Goal: Task Accomplishment & Management: Complete application form

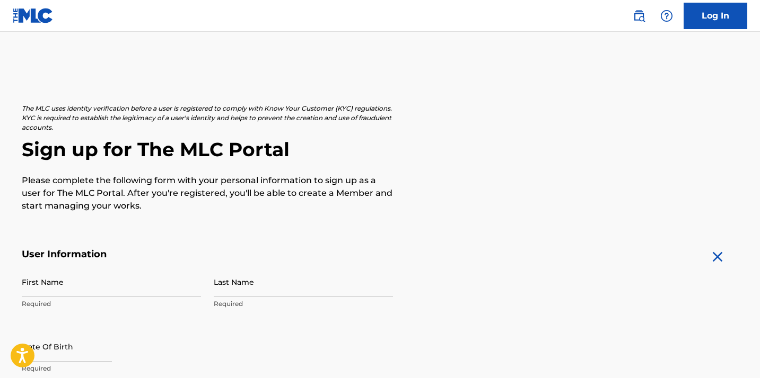
scroll to position [45, 0]
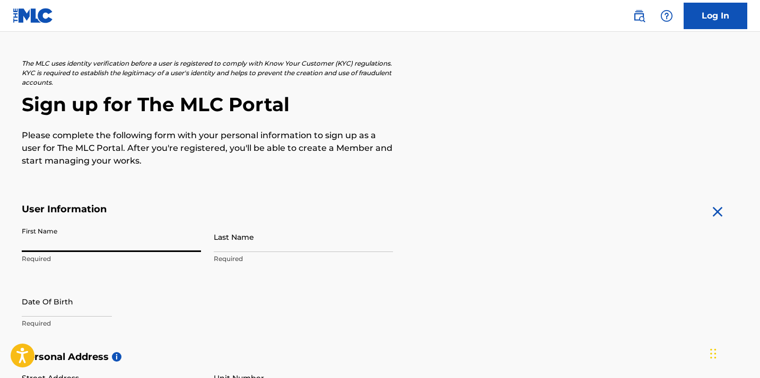
click at [101, 237] on input "First Name" at bounding box center [111, 237] width 179 height 30
type input "Dakota"
type input "[PERSON_NAME]"
type input "[STREET_ADDRESS]"
type input "[US_STATE][GEOGRAPHIC_DATA]"
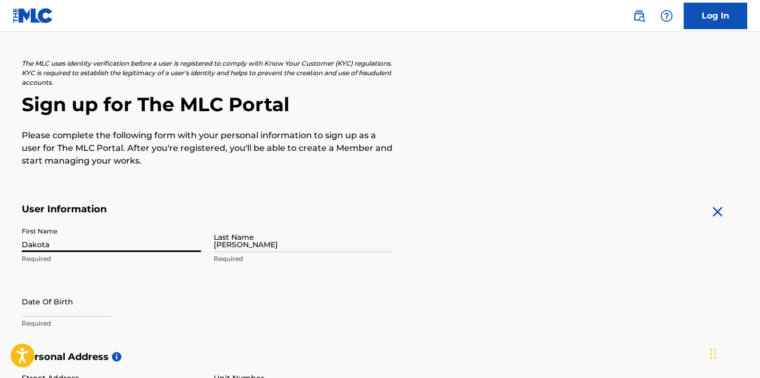
type input "[GEOGRAPHIC_DATA]"
type input "OR"
type input "97045"
type input "971"
type input "3029941"
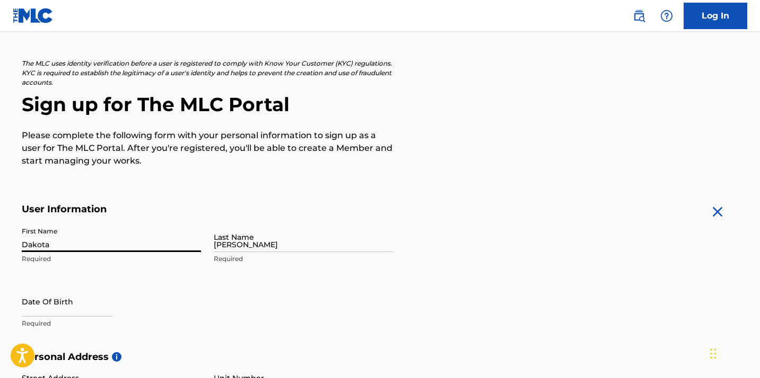
type input "[EMAIL_ADDRESS][DOMAIN_NAME]"
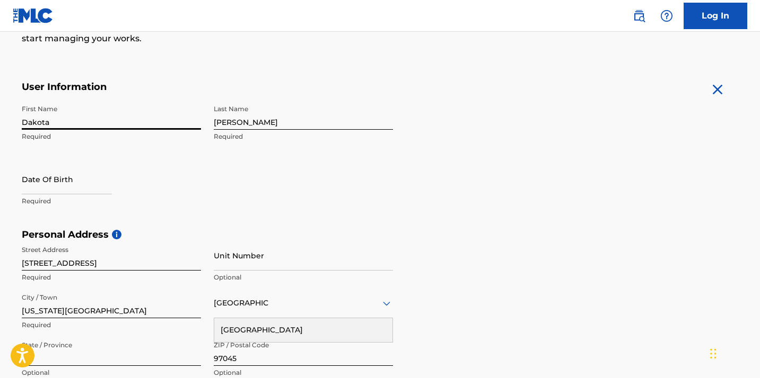
scroll to position [175, 0]
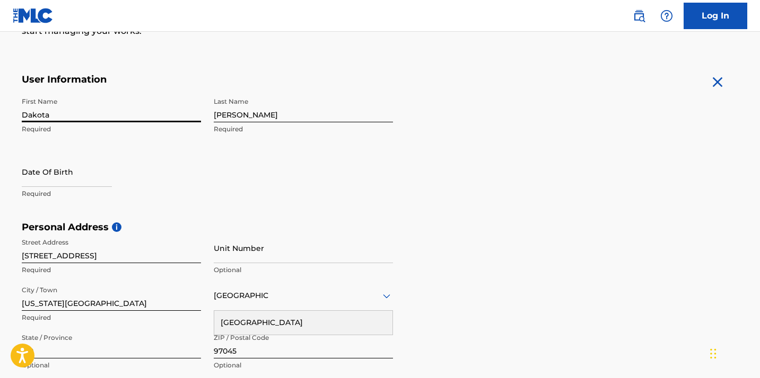
select select "7"
select select "2025"
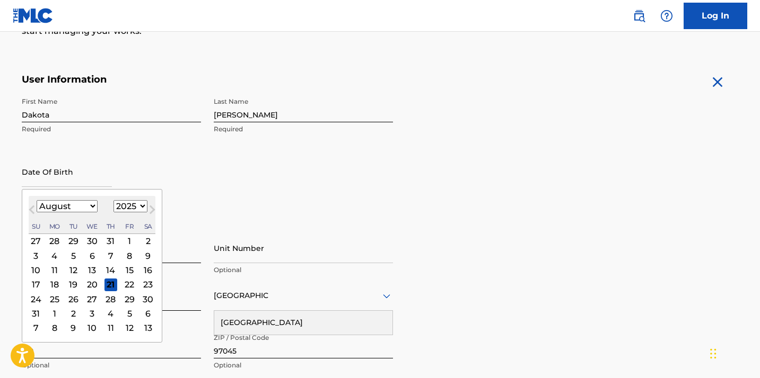
click at [74, 173] on input "text" at bounding box center [67, 172] width 90 height 30
type input "04/14/1995"
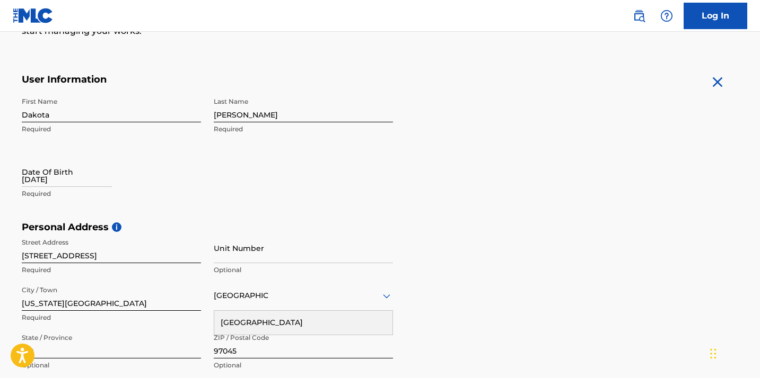
click at [133, 160] on div "Date Of Birth 04/14/1995 Required" at bounding box center [111, 181] width 179 height 48
select select "7"
select select "2025"
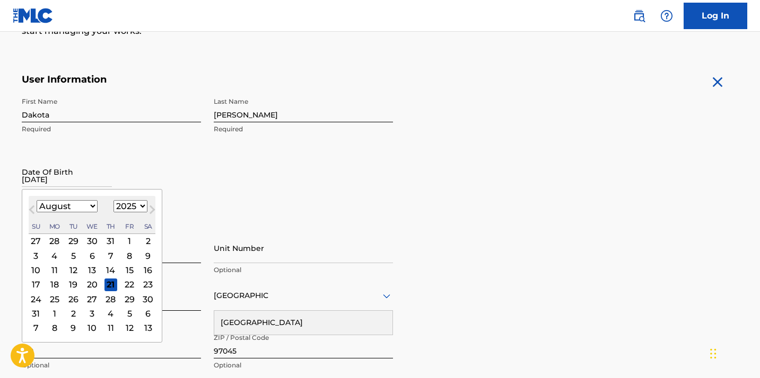
click at [59, 181] on input "04/14/1995" at bounding box center [67, 172] width 90 height 30
click at [144, 208] on button "Next Month" at bounding box center [152, 212] width 17 height 17
select select "8"
click at [134, 207] on select "1899 1900 1901 1902 1903 1904 1905 1906 1907 1908 1909 1910 1911 1912 1913 1914…" at bounding box center [130, 206] width 34 height 12
select select "1995"
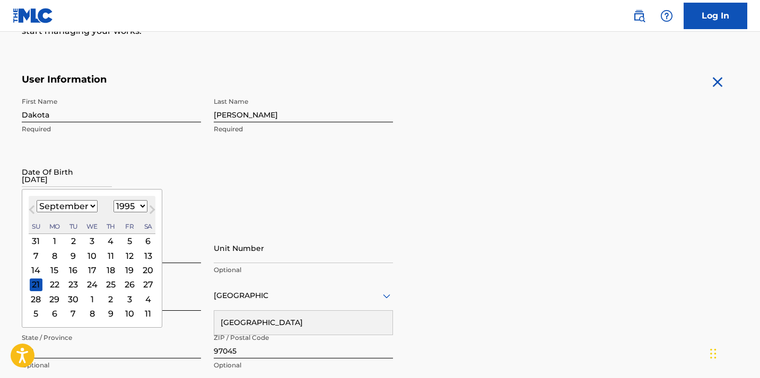
click at [113, 200] on select "1899 1900 1901 1902 1903 1904 1905 1906 1907 1908 1909 1910 1911 1912 1913 1914…" at bounding box center [130, 206] width 34 height 12
click at [88, 208] on select "January February March April May June July August September October November De…" at bounding box center [67, 206] width 61 height 12
select select "3"
click at [37, 200] on select "January February March April May June July August September October November De…" at bounding box center [67, 206] width 61 height 12
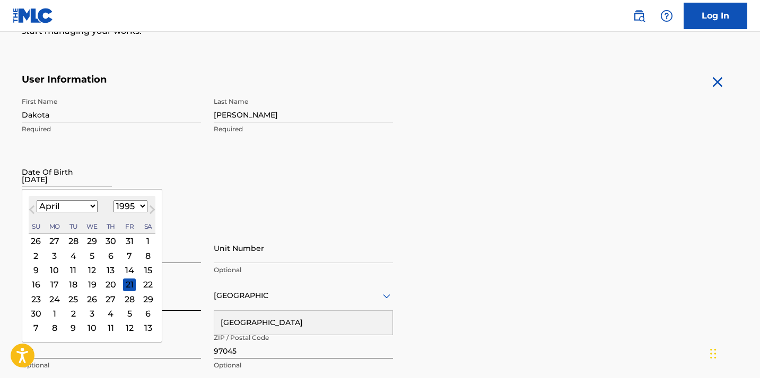
click at [129, 268] on div "14" at bounding box center [129, 270] width 13 height 13
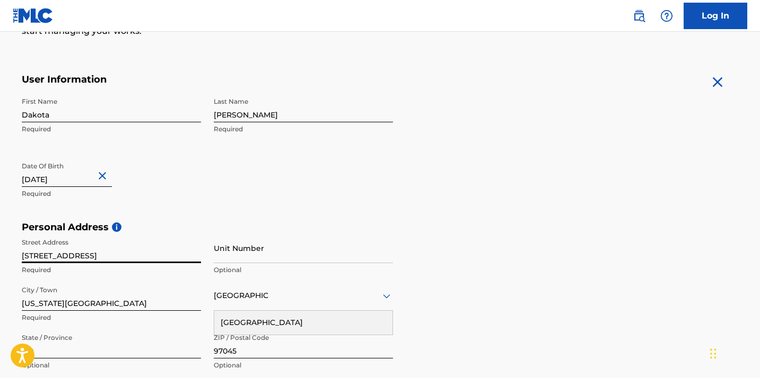
click at [120, 257] on input "147 Terrace Ave" at bounding box center [111, 248] width 179 height 30
type input "[STREET_ADDRESS]"
click at [232, 261] on input "Unit Number" at bounding box center [303, 248] width 179 height 30
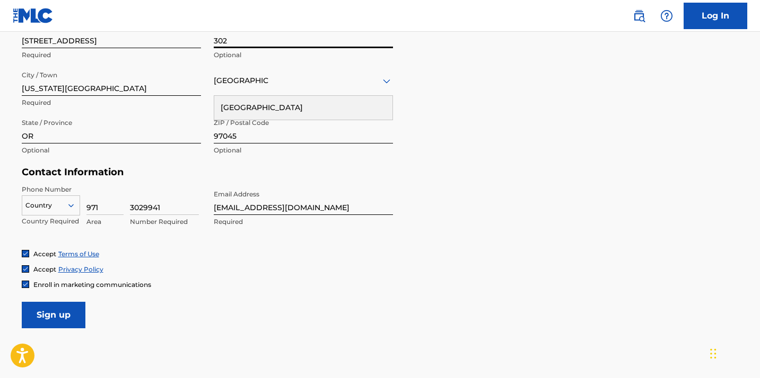
scroll to position [391, 0]
type input "302"
click at [156, 209] on input "3029941" at bounding box center [164, 199] width 69 height 30
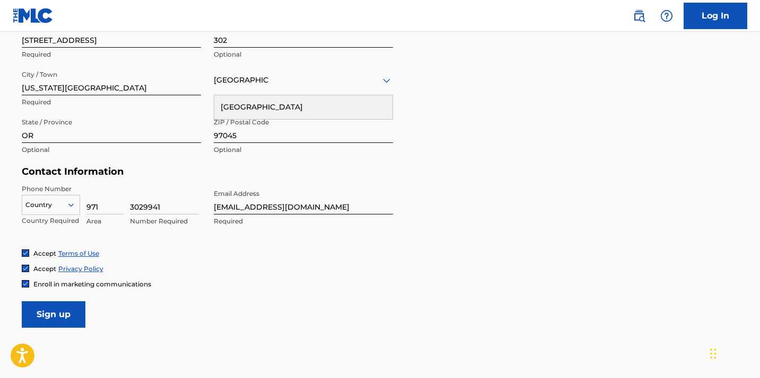
click at [156, 209] on input "3029941" at bounding box center [164, 199] width 69 height 30
type input "5709679"
click at [71, 315] on input "Sign up" at bounding box center [54, 315] width 64 height 27
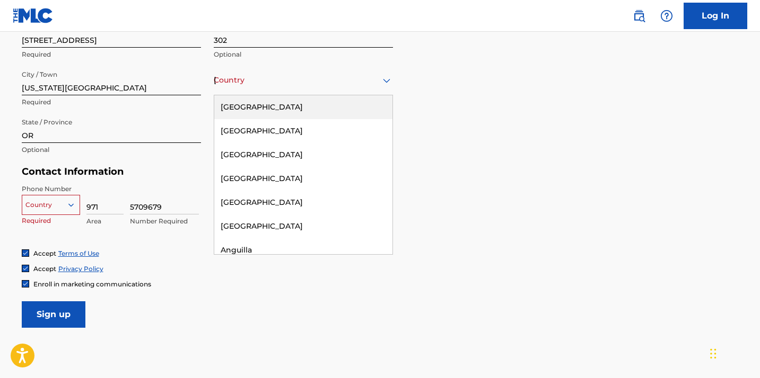
click at [262, 88] on div "Country United States" at bounding box center [303, 80] width 179 height 30
click at [262, 105] on div "[GEOGRAPHIC_DATA]" at bounding box center [303, 107] width 178 height 24
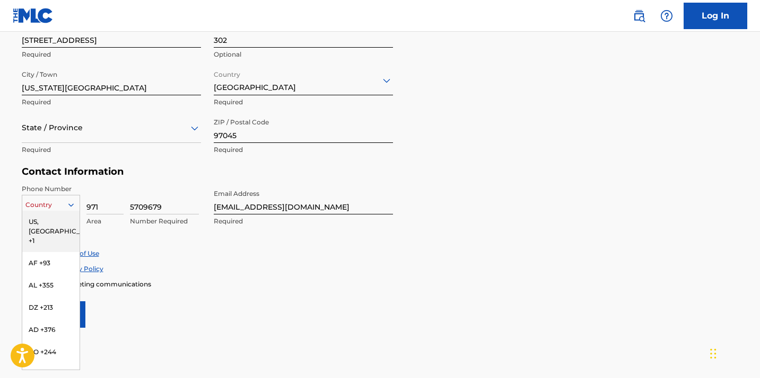
click at [72, 202] on icon at bounding box center [71, 205] width 10 height 10
click at [60, 223] on div "US, [GEOGRAPHIC_DATA] +1" at bounding box center [50, 231] width 57 height 41
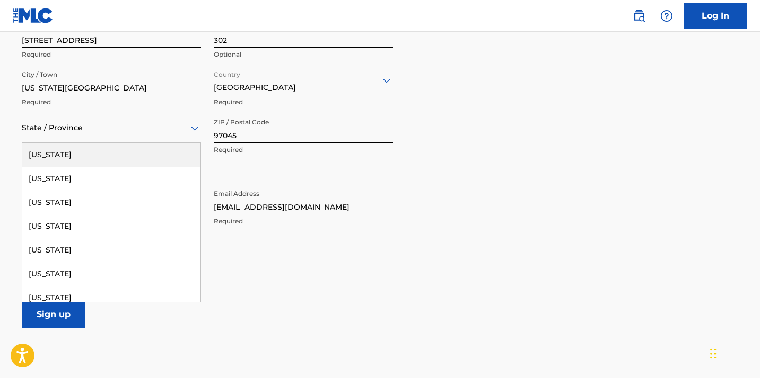
click at [71, 131] on div at bounding box center [111, 127] width 179 height 13
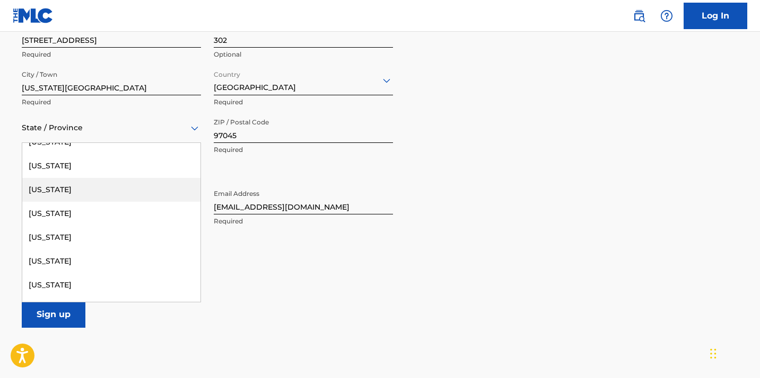
click at [74, 186] on div "[US_STATE]" at bounding box center [111, 190] width 178 height 24
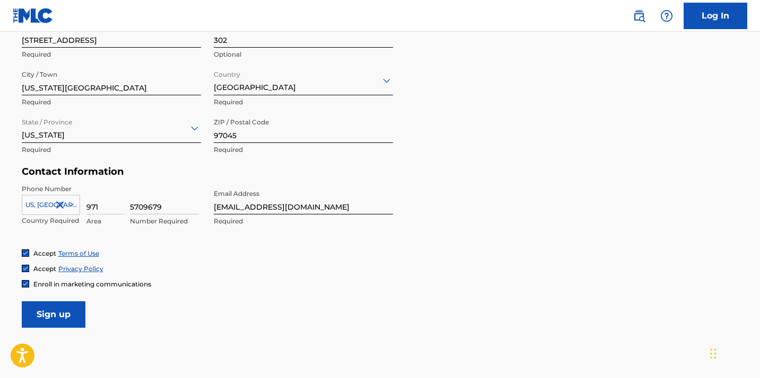
click at [69, 322] on input "Sign up" at bounding box center [54, 315] width 64 height 27
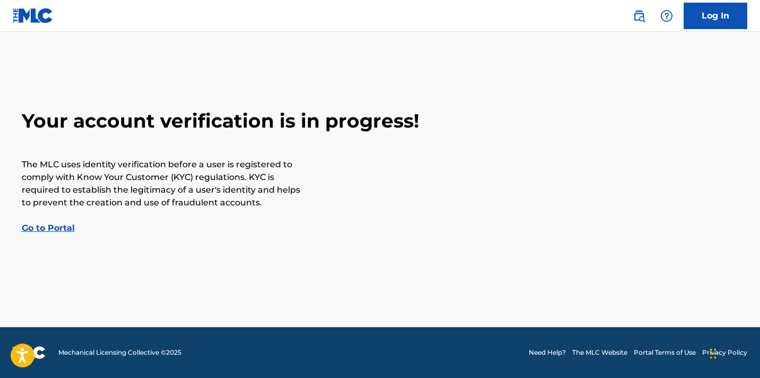
click at [56, 231] on link "Go to Portal" at bounding box center [48, 228] width 53 height 10
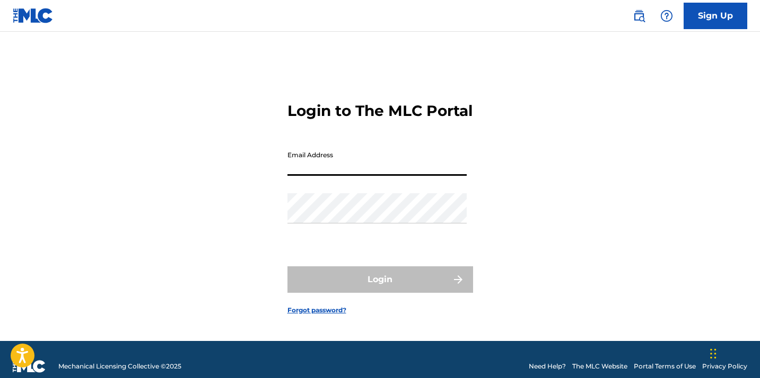
click at [311, 176] on input "Email Address" at bounding box center [376, 161] width 179 height 30
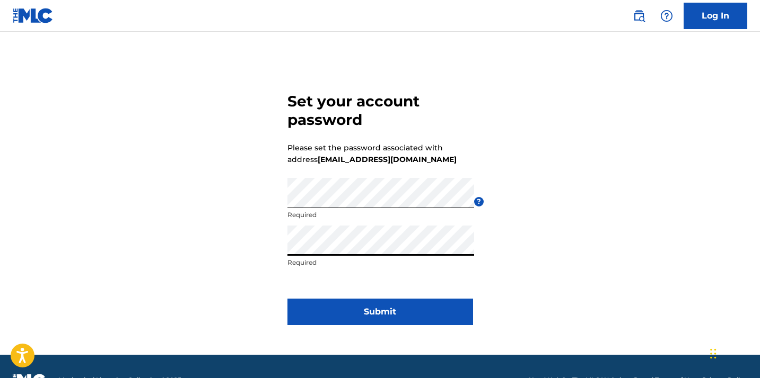
click at [350, 306] on button "Submit" at bounding box center [380, 312] width 186 height 27
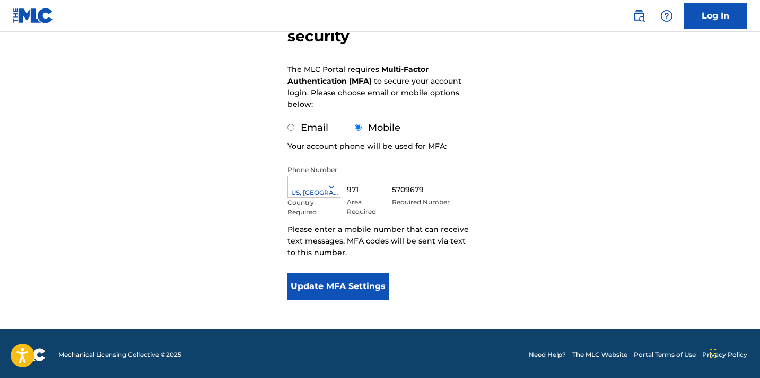
scroll to position [131, 0]
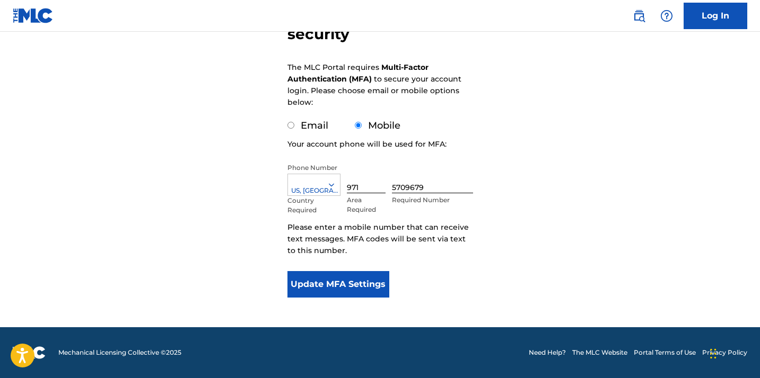
click at [354, 288] on button "Update MFA Settings" at bounding box center [338, 284] width 102 height 27
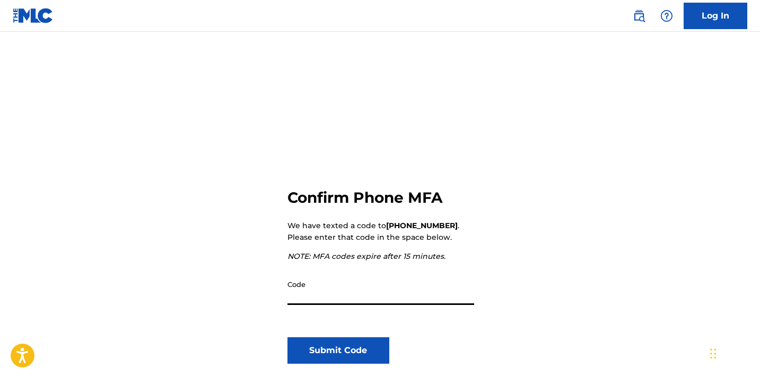
click at [352, 298] on input "Code" at bounding box center [380, 290] width 187 height 30
type input "174313"
click at [365, 350] on button "Submit Code" at bounding box center [338, 351] width 102 height 27
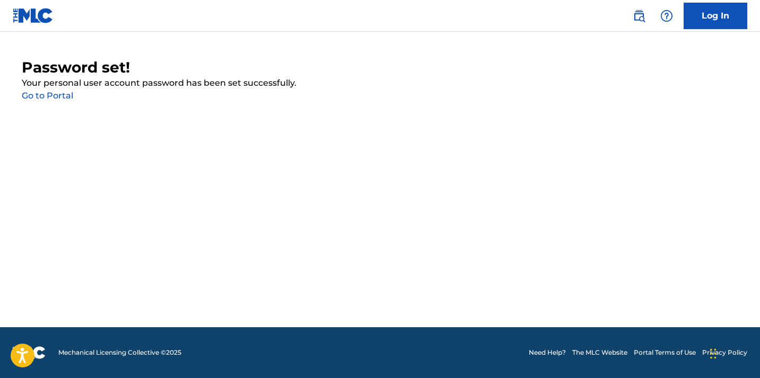
click at [45, 95] on link "Go to Portal" at bounding box center [47, 96] width 51 height 10
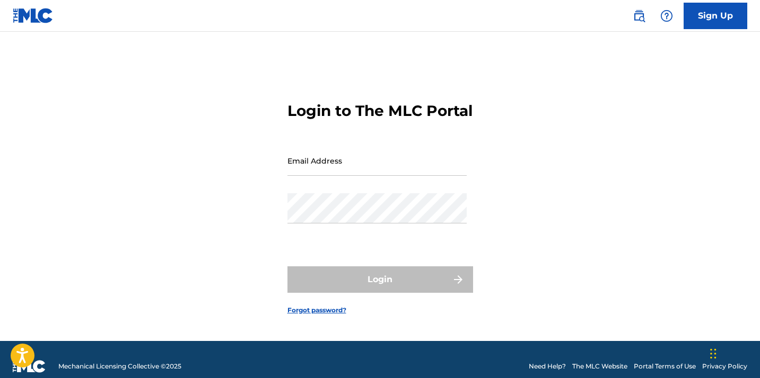
click at [309, 174] on input "Email Address" at bounding box center [376, 161] width 179 height 30
type input "[EMAIL_ADDRESS][DOMAIN_NAME]"
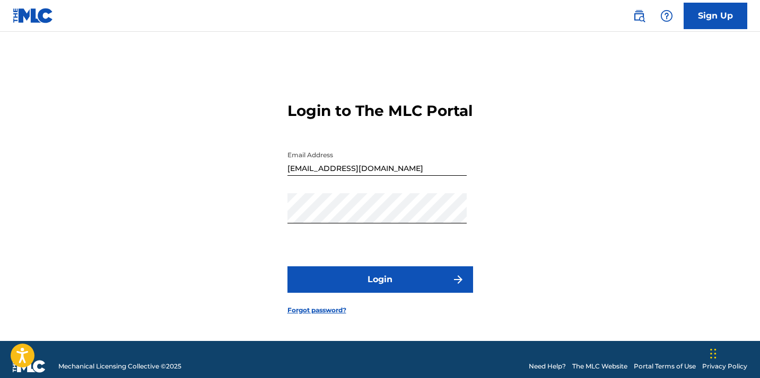
click at [383, 282] on button "Login" at bounding box center [380, 280] width 186 height 27
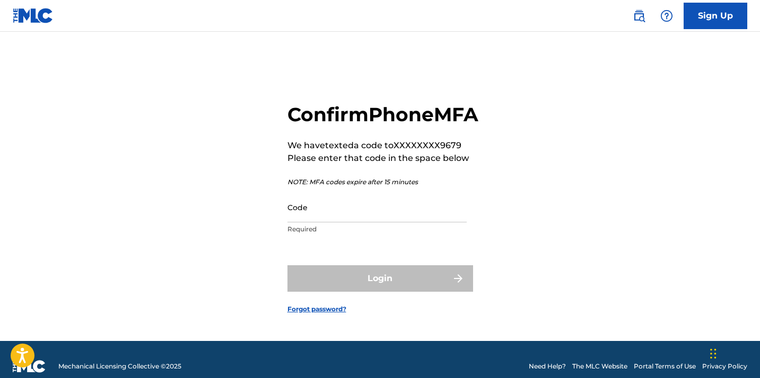
click at [373, 223] on input "Code" at bounding box center [376, 207] width 179 height 30
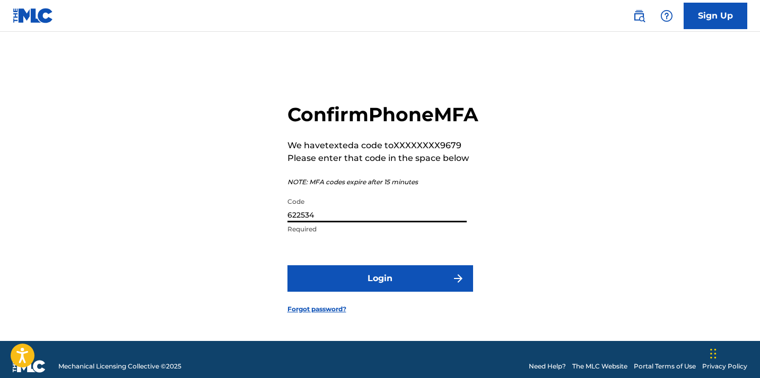
type input "622534"
click at [413, 292] on button "Login" at bounding box center [380, 279] width 186 height 27
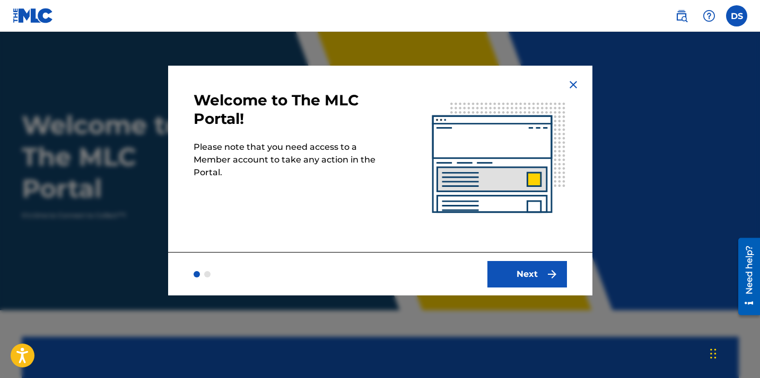
click at [534, 265] on button "Next" at bounding box center [527, 274] width 80 height 27
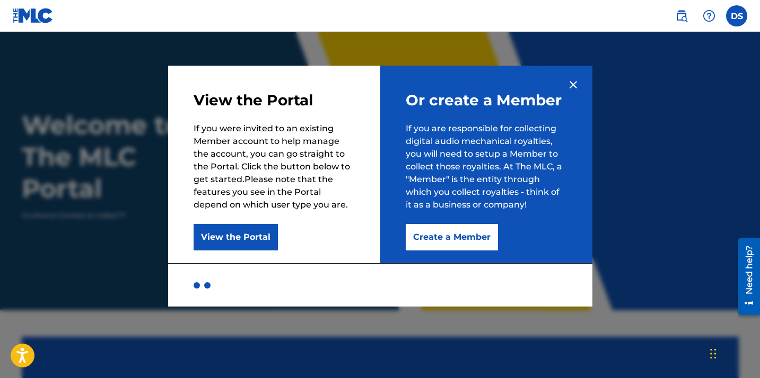
click at [454, 242] on button "Create a Member" at bounding box center [452, 237] width 92 height 27
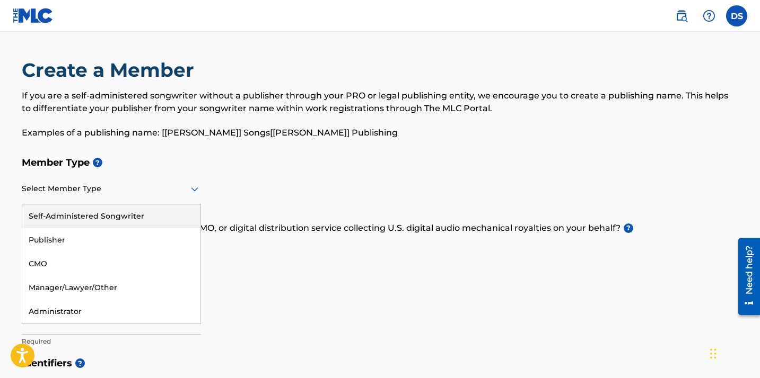
click at [144, 198] on div "Select Member Type" at bounding box center [111, 189] width 179 height 30
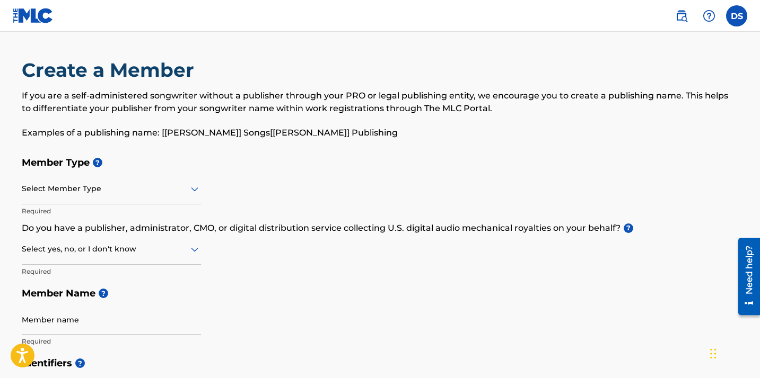
click at [168, 250] on div at bounding box center [111, 249] width 179 height 13
click at [148, 274] on div "Yes" at bounding box center [111, 277] width 178 height 24
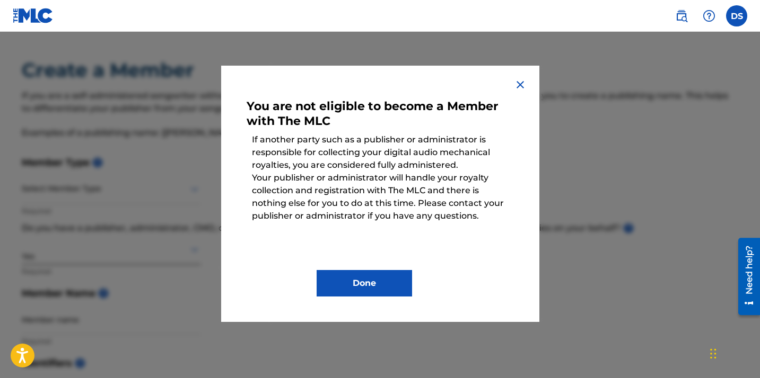
click at [520, 87] on img at bounding box center [520, 84] width 13 height 13
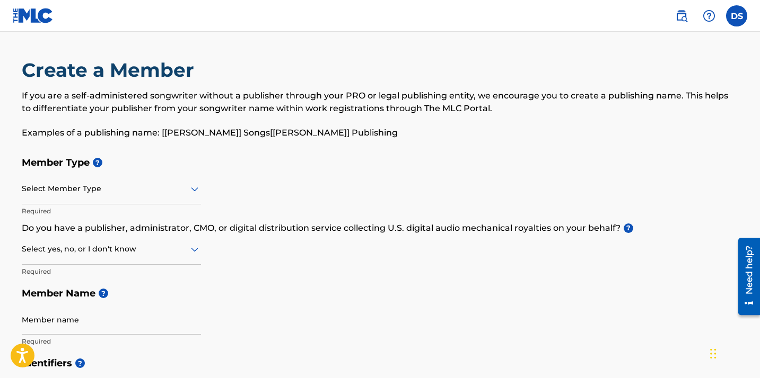
click at [163, 245] on div at bounding box center [111, 249] width 179 height 13
click at [128, 331] on div "I don't know" at bounding box center [111, 325] width 178 height 24
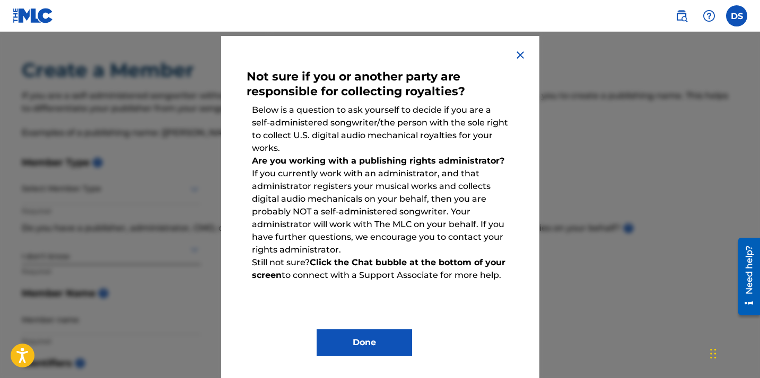
scroll to position [31, 0]
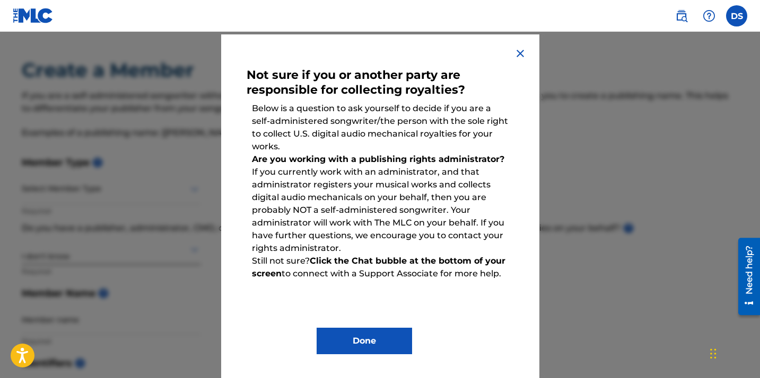
click at [519, 51] on img at bounding box center [520, 53] width 13 height 13
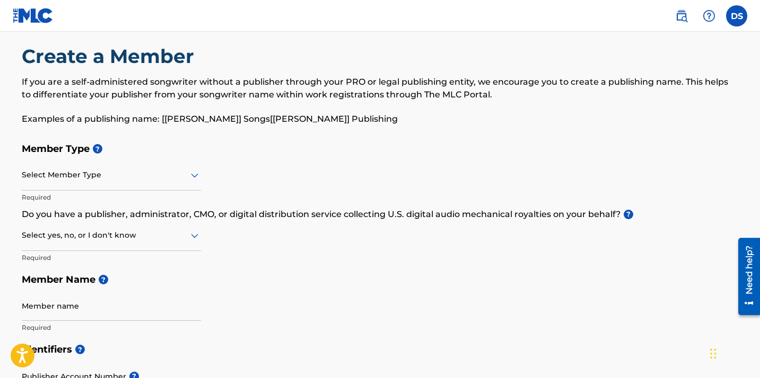
scroll to position [18, 0]
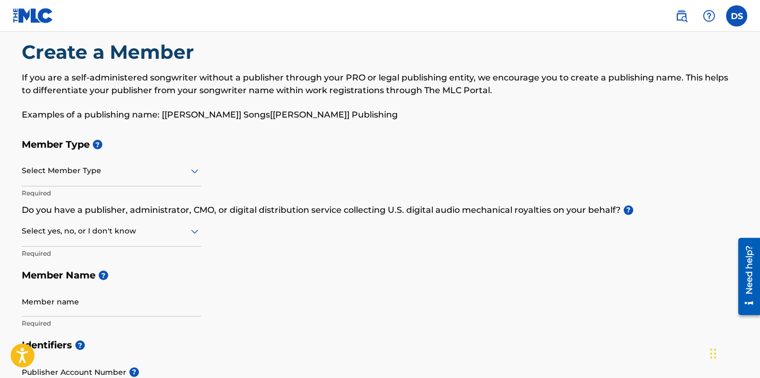
click at [66, 179] on div "Select Member Type" at bounding box center [111, 171] width 179 height 30
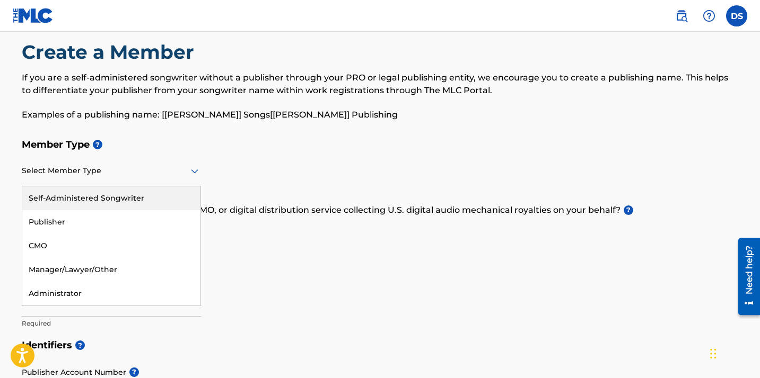
click at [150, 181] on div "Select Member Type" at bounding box center [111, 171] width 179 height 30
click at [145, 194] on div "Self-Administered Songwriter" at bounding box center [111, 199] width 178 height 24
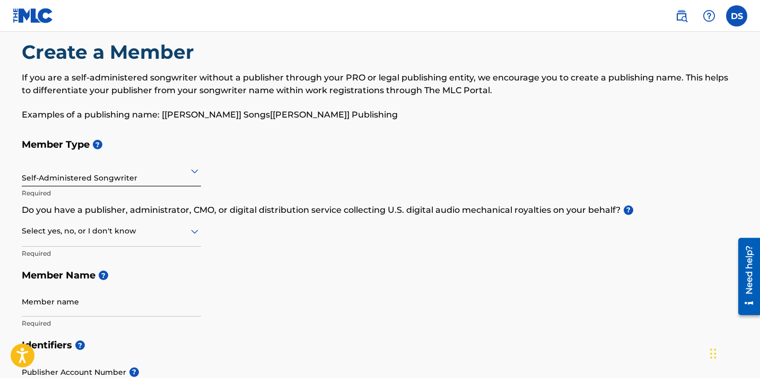
click at [135, 239] on div "Select yes, no, or I don't know" at bounding box center [111, 232] width 179 height 30
click at [127, 285] on div "No" at bounding box center [111, 283] width 178 height 24
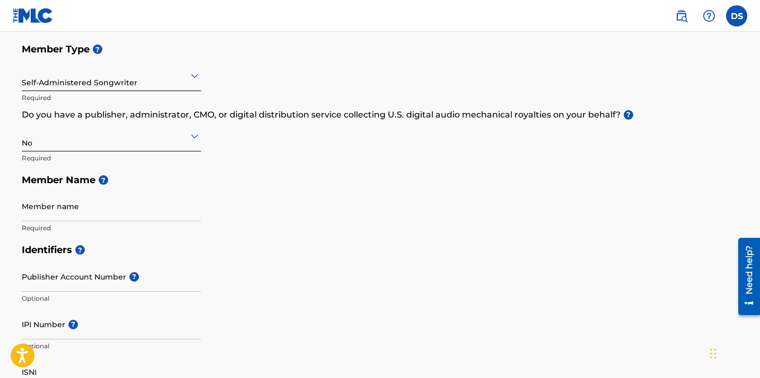
scroll to position [120, 0]
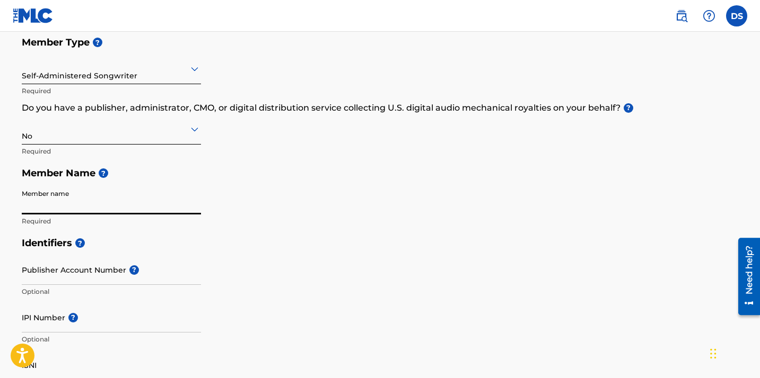
click at [82, 207] on input "Member name" at bounding box center [111, 199] width 179 height 30
type input "[PERSON_NAME]"
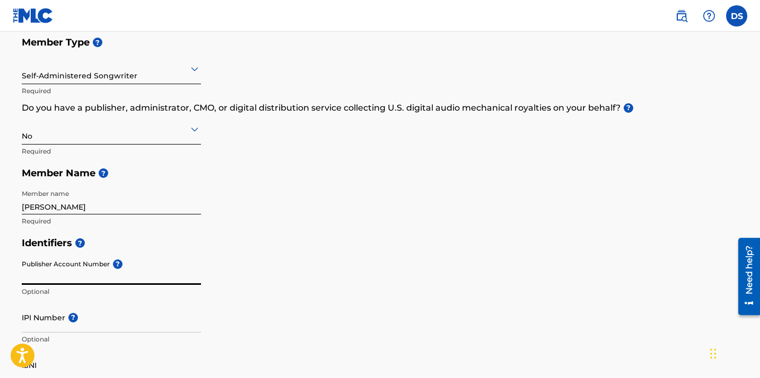
click at [32, 277] on input "Publisher Account Number ?" at bounding box center [111, 270] width 179 height 30
click at [112, 268] on div "Publisher Account Number ? Optional" at bounding box center [111, 279] width 179 height 48
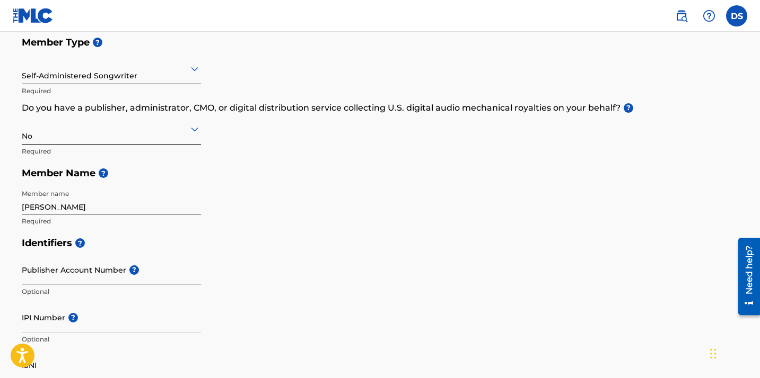
click at [179, 242] on h5 "Identifiers ?" at bounding box center [380, 243] width 717 height 23
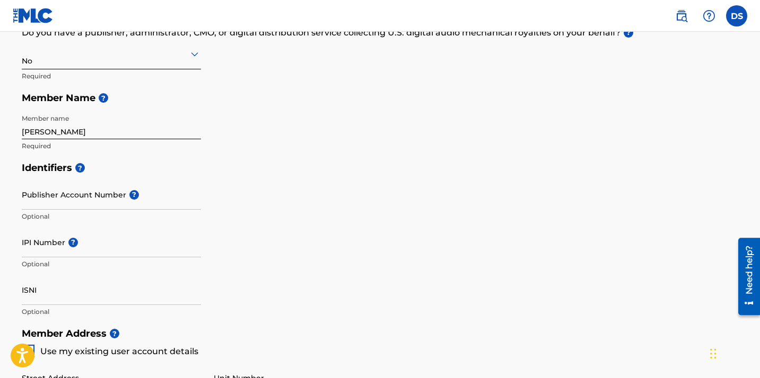
scroll to position [198, 0]
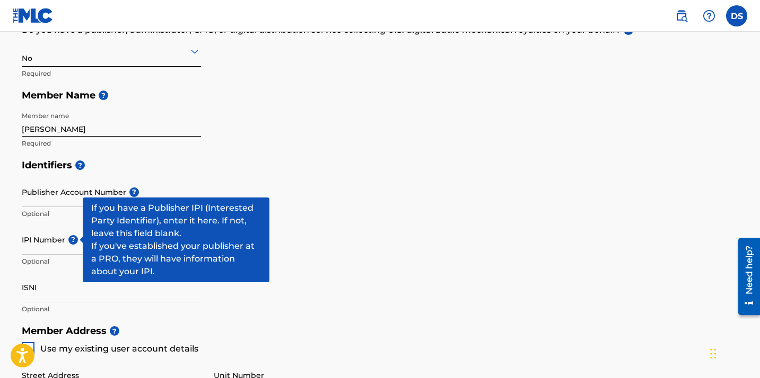
click at [73, 243] on span "?" at bounding box center [73, 240] width 10 height 10
click at [73, 243] on input "IPI Number ?" at bounding box center [111, 240] width 179 height 30
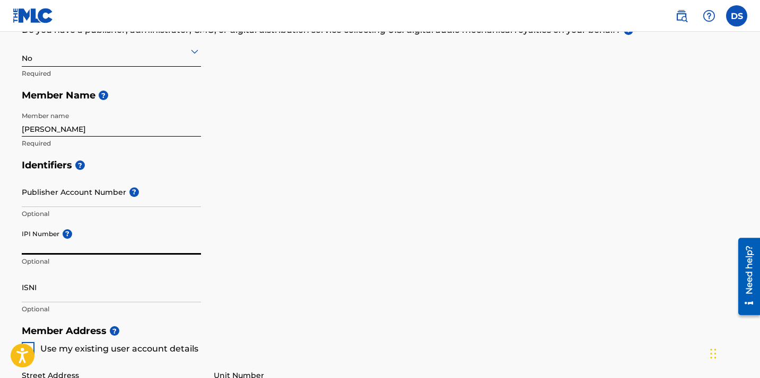
click at [74, 248] on input "IPI Number ?" at bounding box center [111, 240] width 179 height 30
paste input "1228872531"
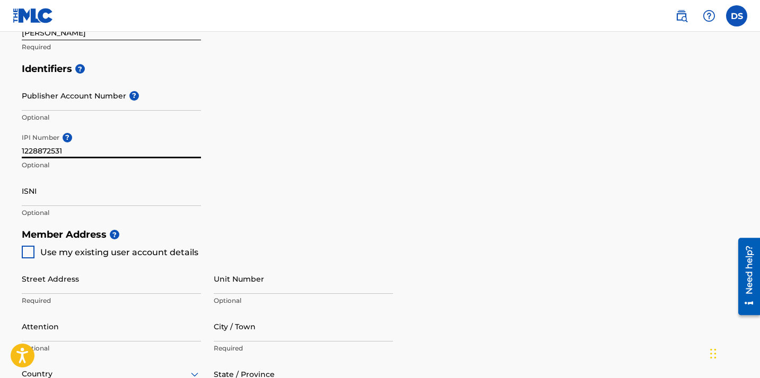
scroll to position [295, 0]
type input "1228872531"
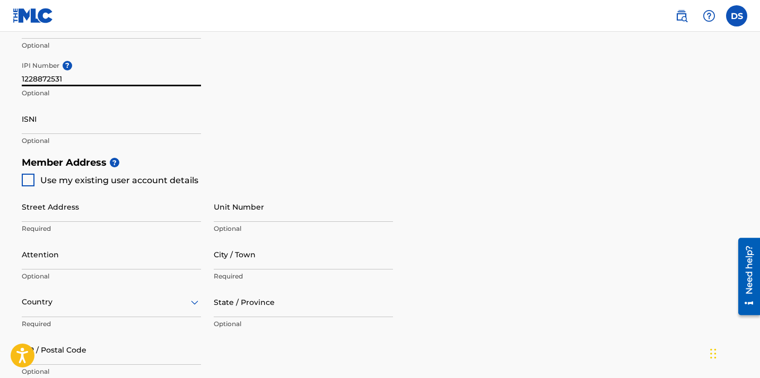
scroll to position [372, 0]
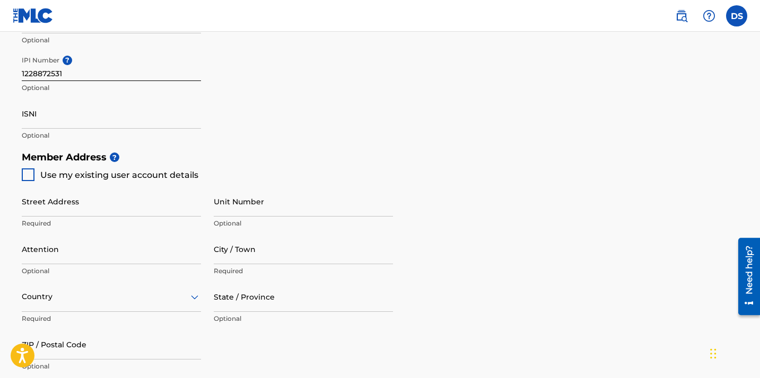
click at [23, 172] on div at bounding box center [28, 175] width 13 height 13
type input "[STREET_ADDRESS]"
type input "[US_STATE][GEOGRAPHIC_DATA]"
type input "97045"
type input "971"
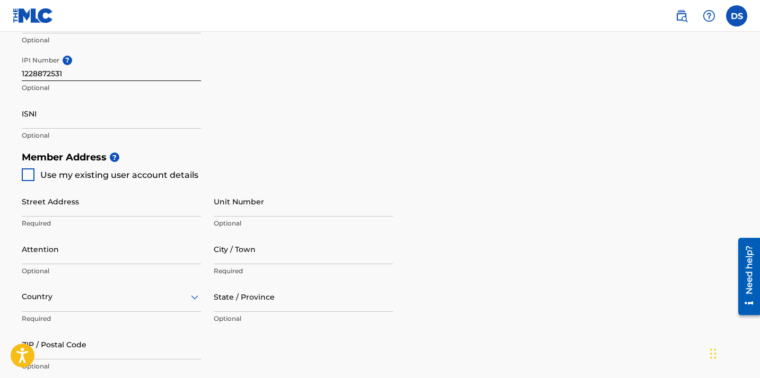
type input "5709679"
type input "[EMAIL_ADDRESS][DOMAIN_NAME]"
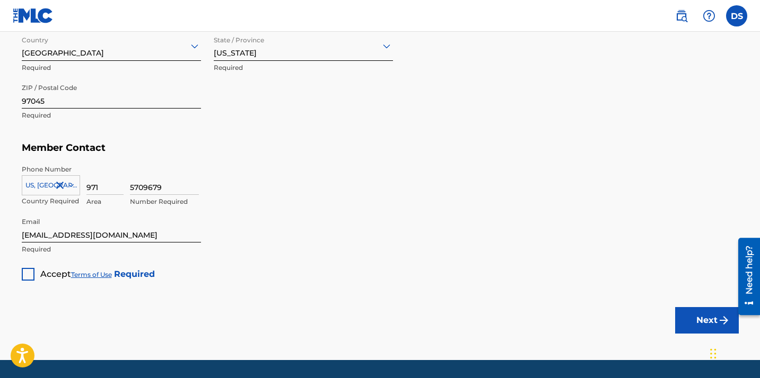
scroll to position [645, 0]
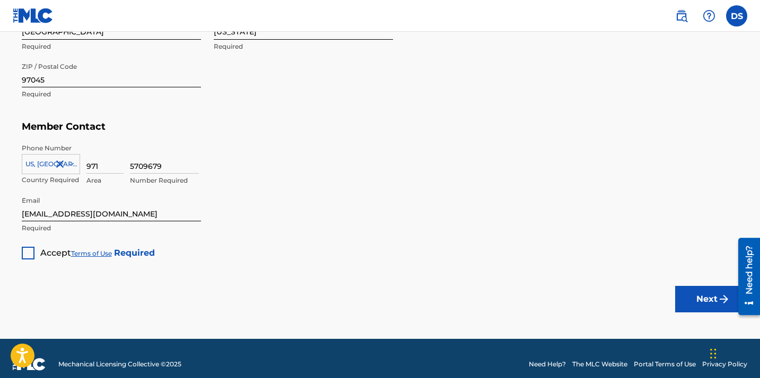
click at [28, 253] on div at bounding box center [28, 253] width 13 height 13
click at [698, 304] on button "Next" at bounding box center [707, 299] width 64 height 27
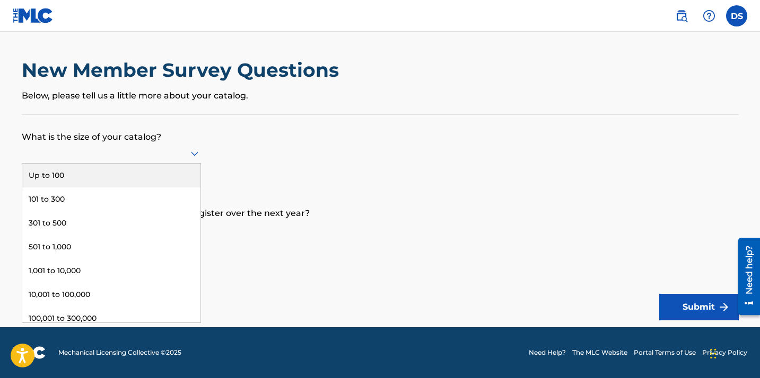
click at [155, 148] on div at bounding box center [111, 153] width 179 height 13
click at [142, 177] on div "Up to 100" at bounding box center [111, 176] width 178 height 24
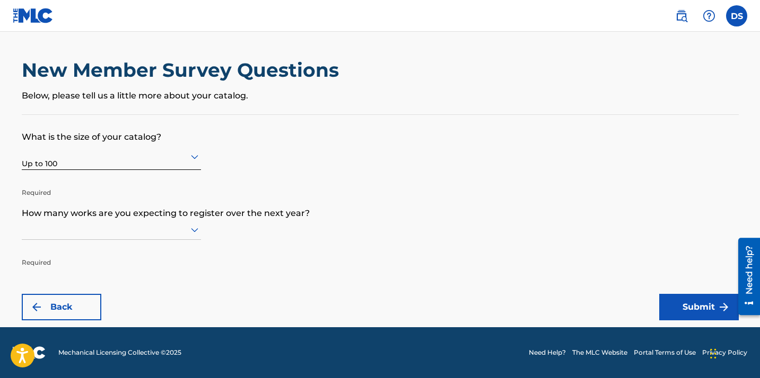
scroll to position [1, 0]
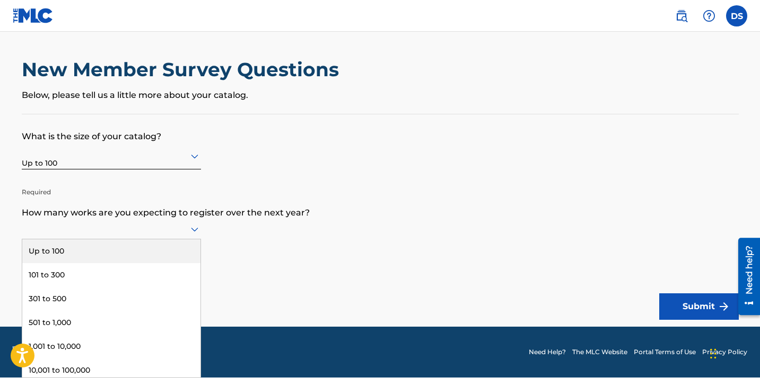
click at [191, 232] on icon at bounding box center [194, 229] width 13 height 13
click at [130, 253] on div "Up to 100" at bounding box center [111, 252] width 178 height 24
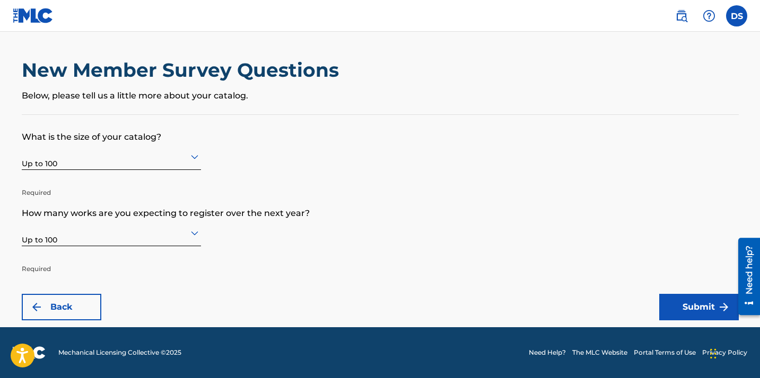
scroll to position [0, 0]
click at [689, 304] on button "Submit" at bounding box center [699, 307] width 80 height 27
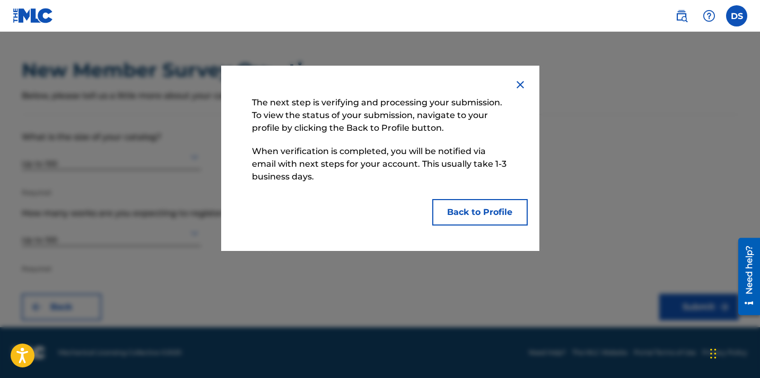
click at [477, 219] on button "Back to Profile" at bounding box center [479, 212] width 95 height 27
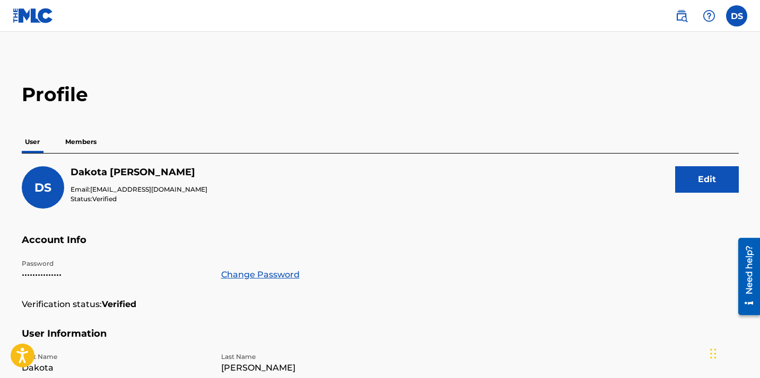
click at [80, 140] on p "Members" at bounding box center [81, 142] width 38 height 22
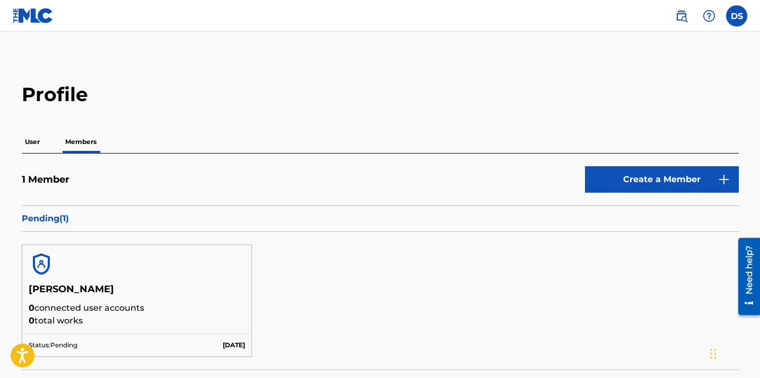
click at [36, 142] on p "User" at bounding box center [32, 142] width 21 height 22
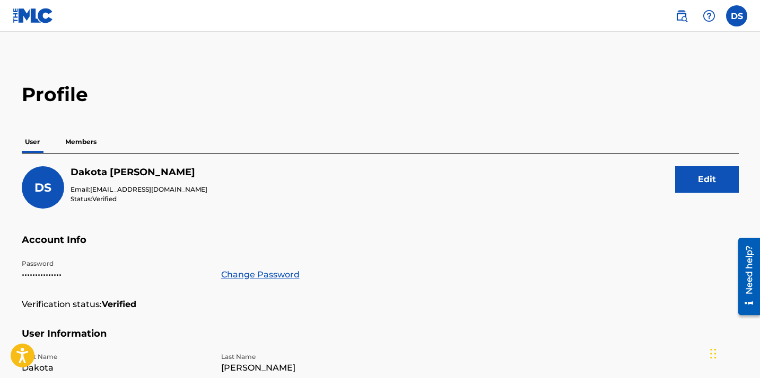
click at [83, 138] on p "Members" at bounding box center [81, 142] width 38 height 22
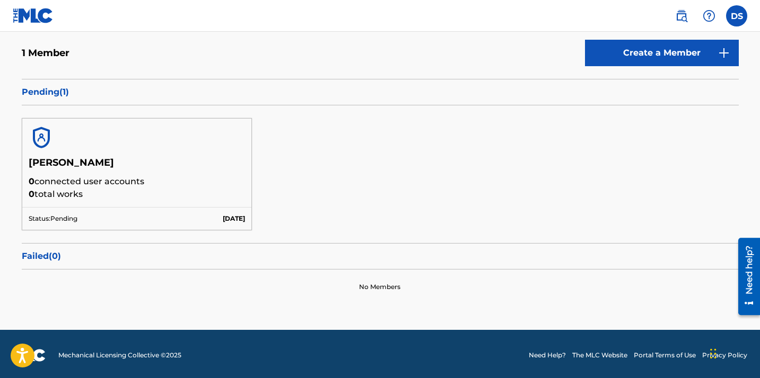
scroll to position [128, 0]
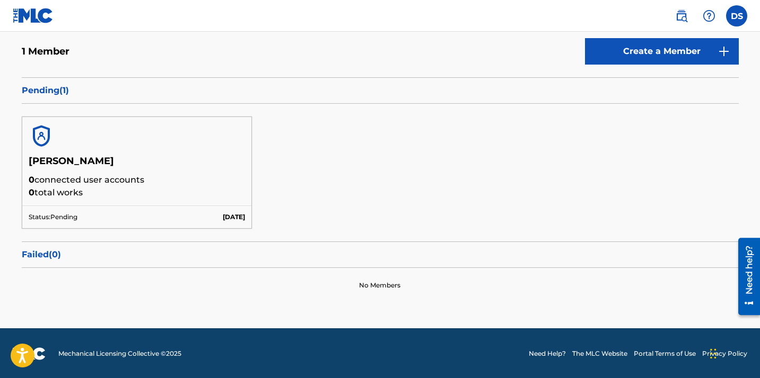
click at [606, 42] on link "Create a Member" at bounding box center [662, 51] width 154 height 27
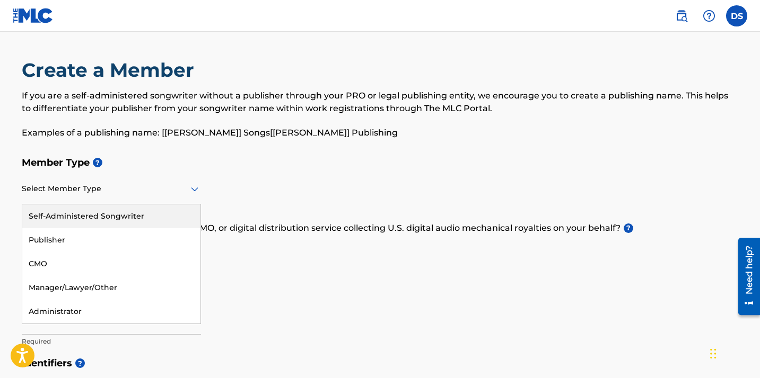
click at [159, 183] on div at bounding box center [111, 188] width 179 height 13
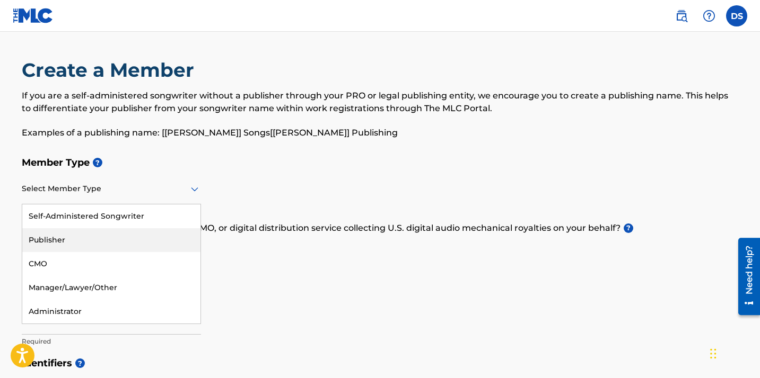
click at [142, 244] on div "Publisher" at bounding box center [111, 240] width 178 height 24
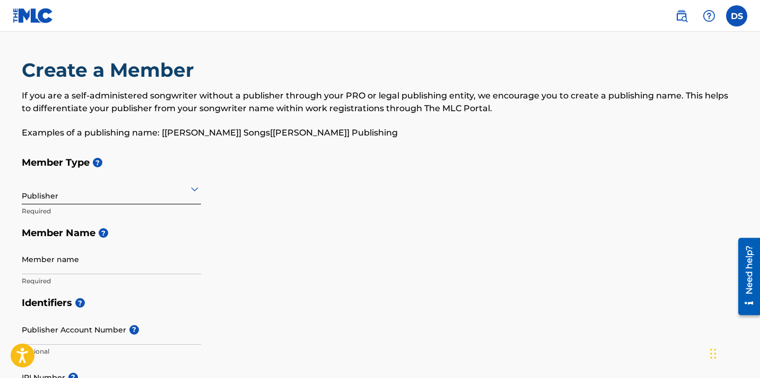
click at [128, 261] on input "Member name" at bounding box center [111, 259] width 179 height 30
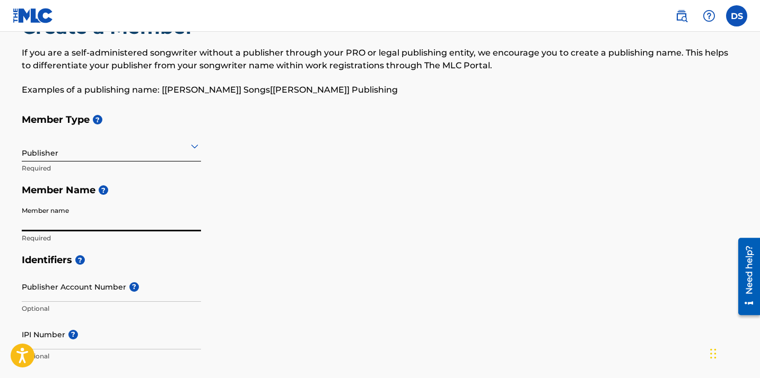
scroll to position [45, 0]
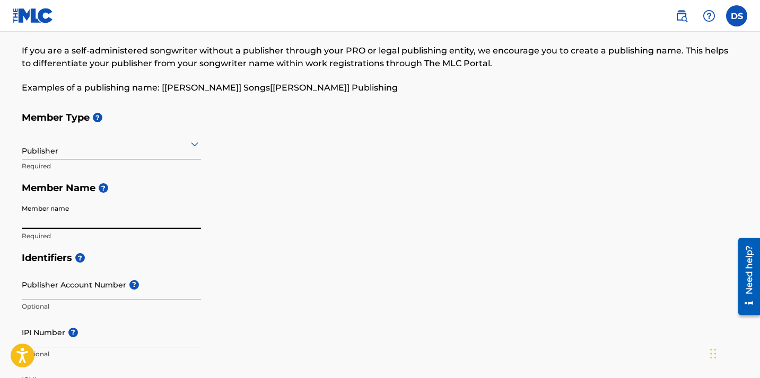
click at [49, 224] on input "Member name" at bounding box center [111, 214] width 179 height 30
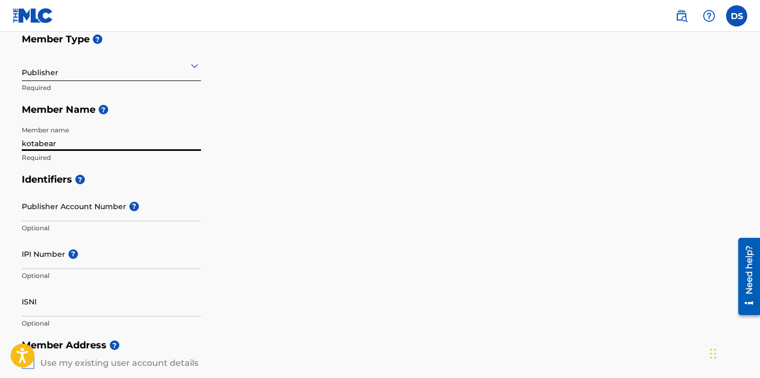
scroll to position [150, 0]
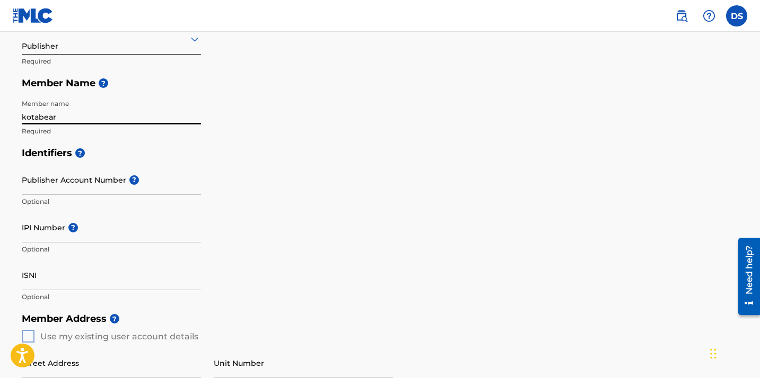
type input "kotabear"
click at [60, 186] on input "Publisher Account Number ?" at bounding box center [111, 180] width 179 height 30
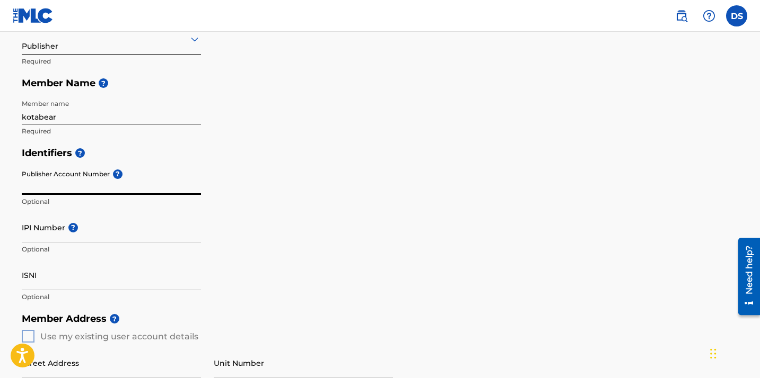
paste input "1228872433"
type input "1228872433"
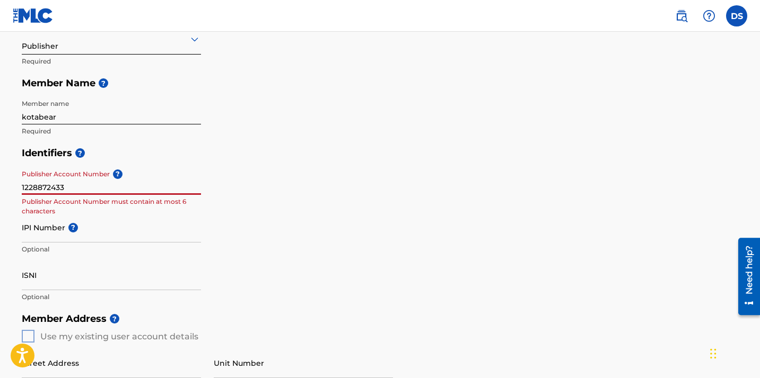
click at [74, 189] on input "1228872433" at bounding box center [111, 180] width 179 height 30
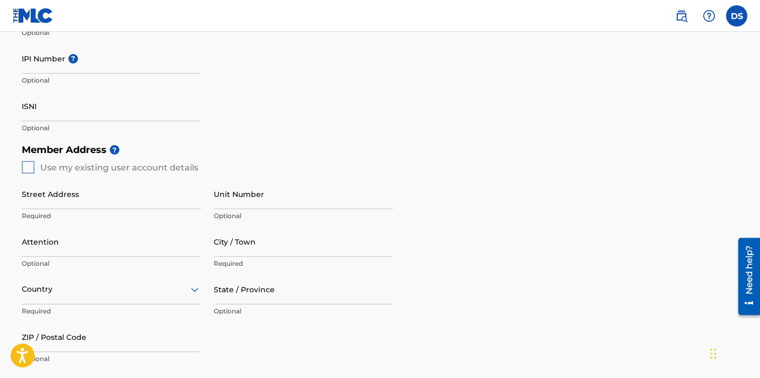
scroll to position [319, 0]
click at [29, 169] on div "Member Address ? Use my existing user account details Street Address Required U…" at bounding box center [380, 260] width 717 height 242
click at [30, 167] on div "Member Address ? Use my existing user account details Street Address Required U…" at bounding box center [380, 260] width 717 height 242
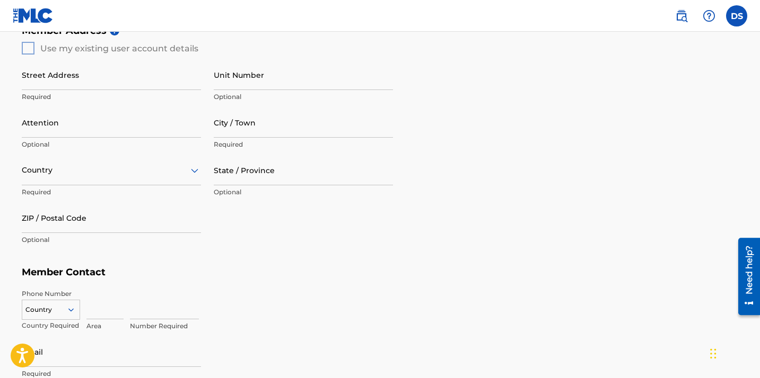
scroll to position [412, 0]
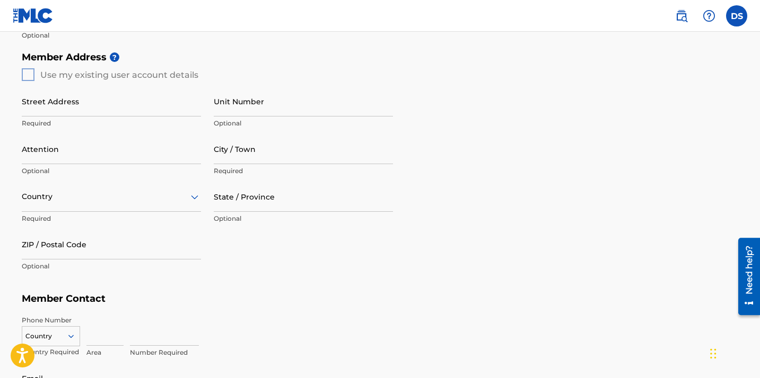
click at [27, 78] on div "Member Address ? Use my existing user account details Street Address Required U…" at bounding box center [380, 167] width 717 height 242
click at [30, 75] on div "Member Address ? Use my existing user account details Street Address Required U…" at bounding box center [380, 167] width 717 height 242
click at [41, 109] on input "Street Address" at bounding box center [111, 101] width 179 height 30
type input "[STREET_ADDRESS]"
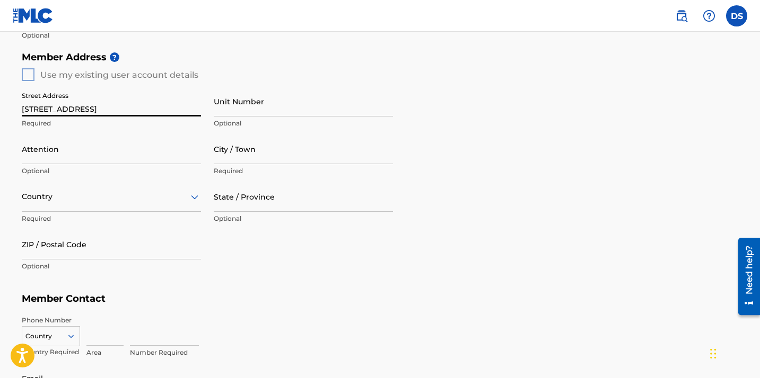
type input "302"
click at [91, 157] on input "Attention" at bounding box center [111, 149] width 179 height 30
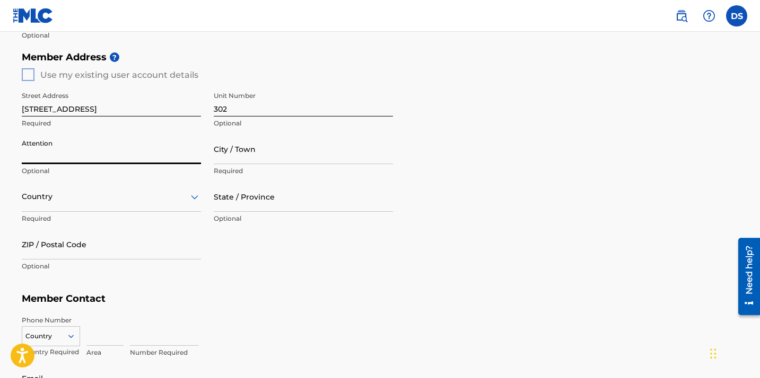
click at [65, 140] on input "Attention" at bounding box center [111, 149] width 179 height 30
type input "[PERSON_NAME]"
type input "[US_STATE][GEOGRAPHIC_DATA]"
type input "[GEOGRAPHIC_DATA]"
type input "OR"
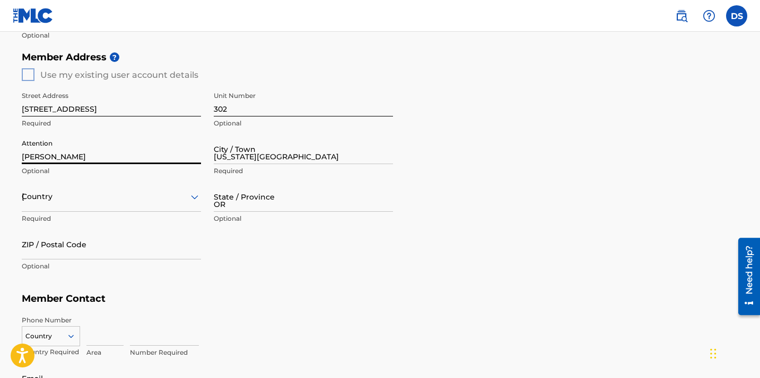
type input "97045"
type input "971"
type input "3029941"
type input "[EMAIL_ADDRESS][DOMAIN_NAME]"
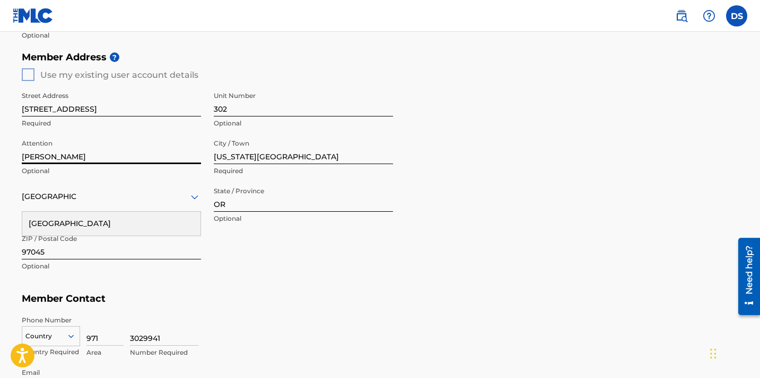
drag, startPoint x: 83, startPoint y: 155, endPoint x: 15, endPoint y: 155, distance: 67.3
click at [15, 155] on div "Create a Member If you are a self-administered songwriter without a publisher t…" at bounding box center [380, 39] width 742 height 786
click at [311, 252] on div "Street Address [STREET_ADDRESS] Optional Attention Optional City / Town [US_STA…" at bounding box center [207, 181] width 371 height 201
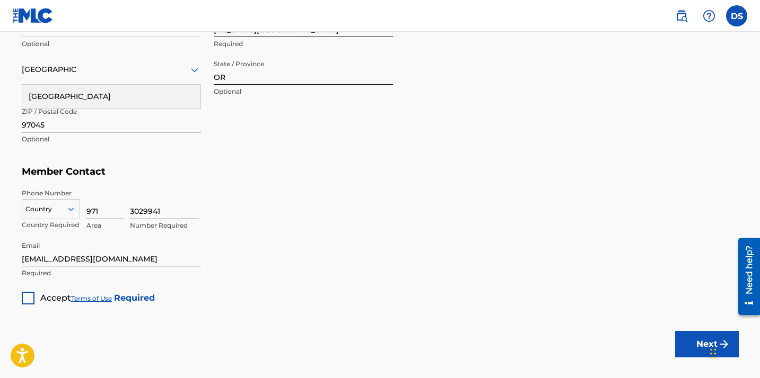
scroll to position [540, 0]
click at [157, 214] on input "3029941" at bounding box center [164, 203] width 69 height 30
type input "5709679"
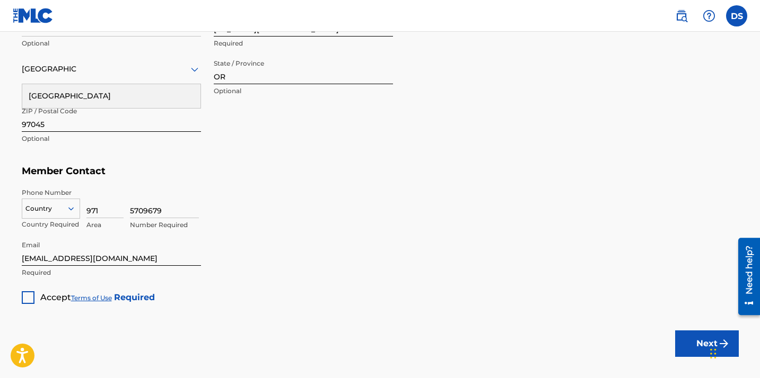
click at [274, 169] on h5 "Member Contact" at bounding box center [380, 171] width 717 height 23
click at [24, 299] on div at bounding box center [28, 298] width 13 height 13
click at [680, 342] on button "Next" at bounding box center [707, 344] width 64 height 27
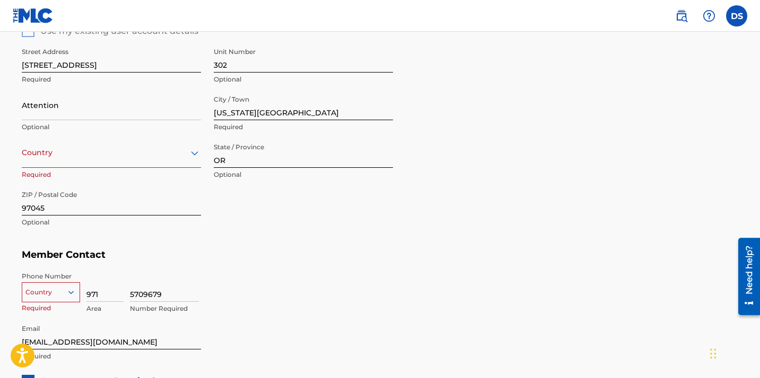
scroll to position [451, 0]
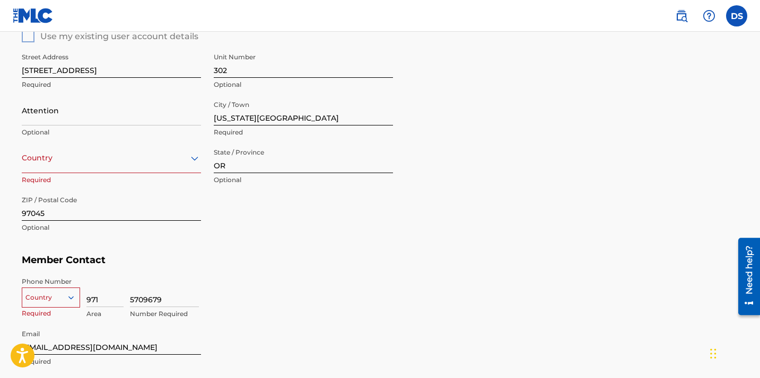
click at [146, 163] on div at bounding box center [111, 158] width 179 height 13
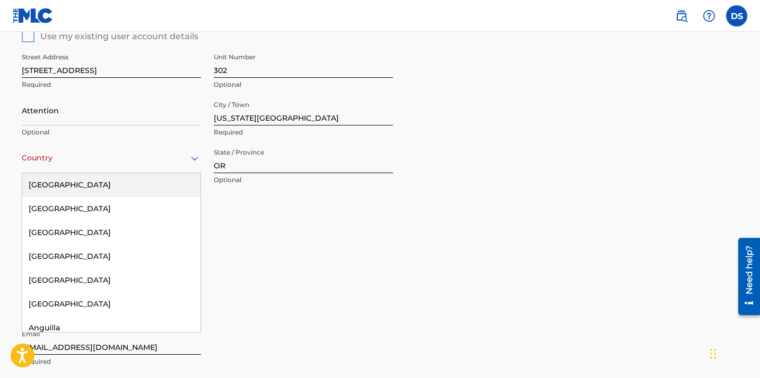
click at [123, 190] on div "[GEOGRAPHIC_DATA]" at bounding box center [111, 185] width 178 height 24
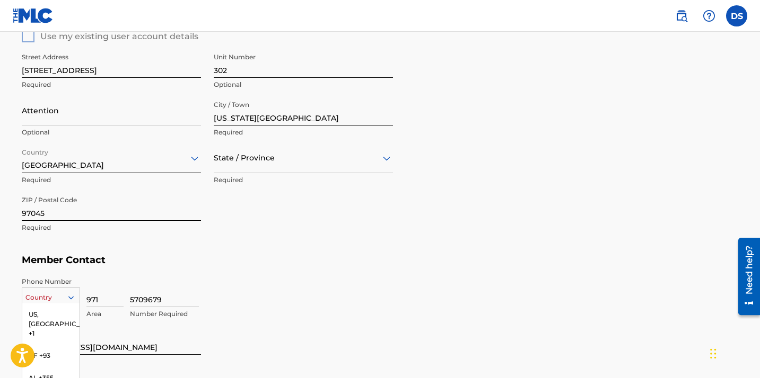
click at [74, 296] on div "DZ +213, 4 of 216. 216 results available. Use Up and Down to choose options, pr…" at bounding box center [51, 296] width 58 height 16
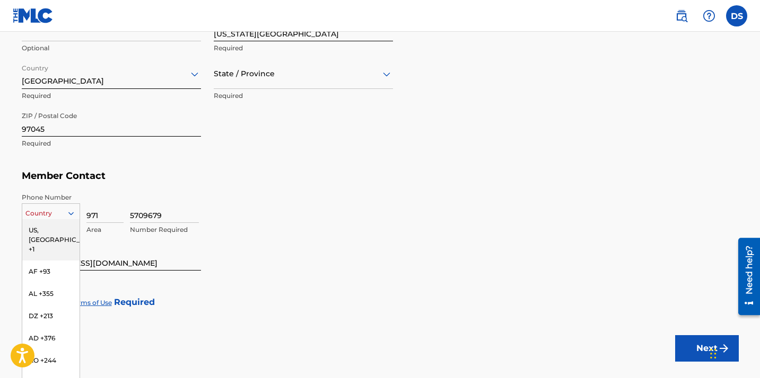
click at [54, 230] on div "US, [GEOGRAPHIC_DATA] +1" at bounding box center [50, 239] width 57 height 41
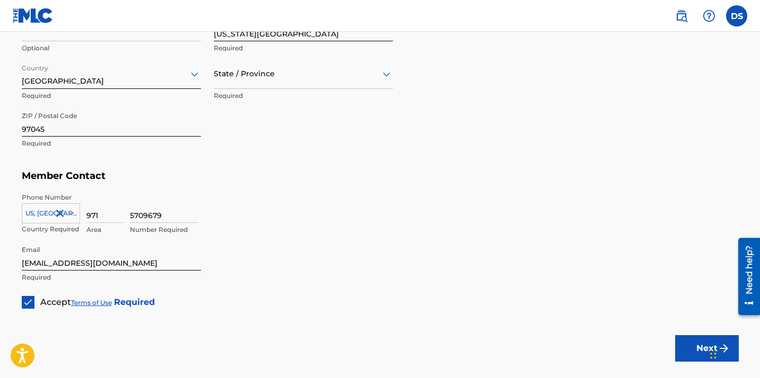
click at [693, 345] on button "Next" at bounding box center [707, 349] width 64 height 27
click at [381, 89] on div "option , selected. Select is focused ,type to refine list, press Down to open t…" at bounding box center [303, 74] width 179 height 30
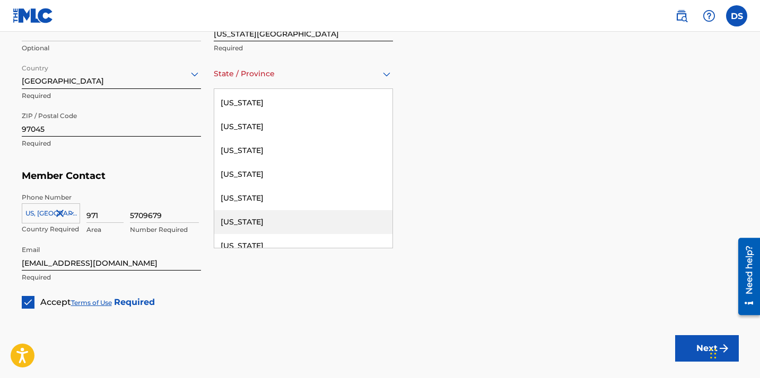
click at [316, 223] on div "[US_STATE]" at bounding box center [303, 222] width 178 height 24
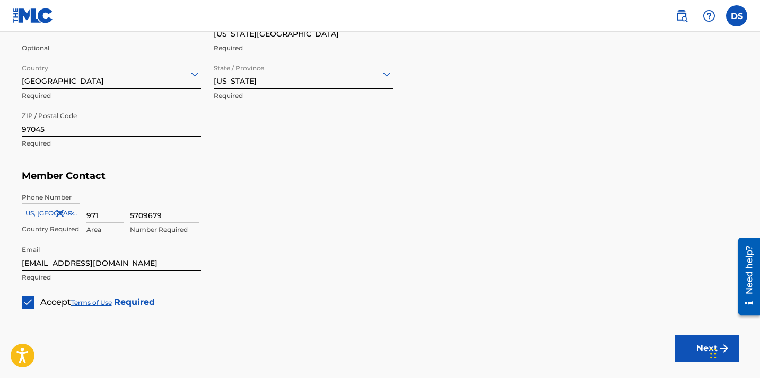
click at [679, 347] on button "Next" at bounding box center [707, 349] width 64 height 27
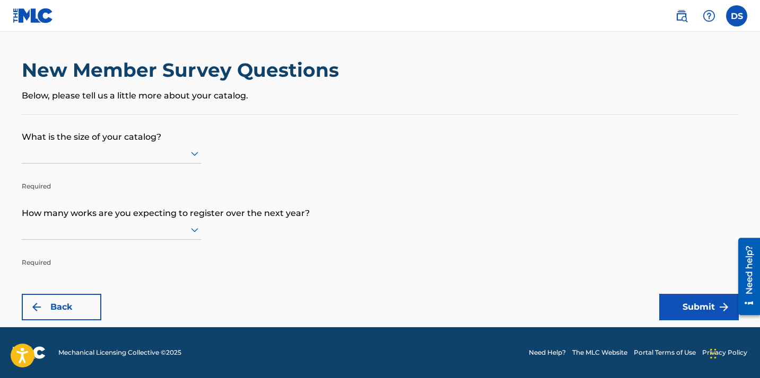
click at [194, 151] on icon at bounding box center [194, 153] width 13 height 13
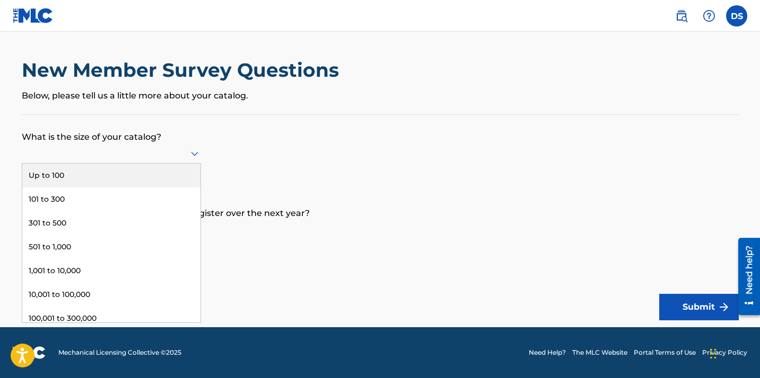
click at [149, 171] on div "Up to 100" at bounding box center [111, 176] width 178 height 24
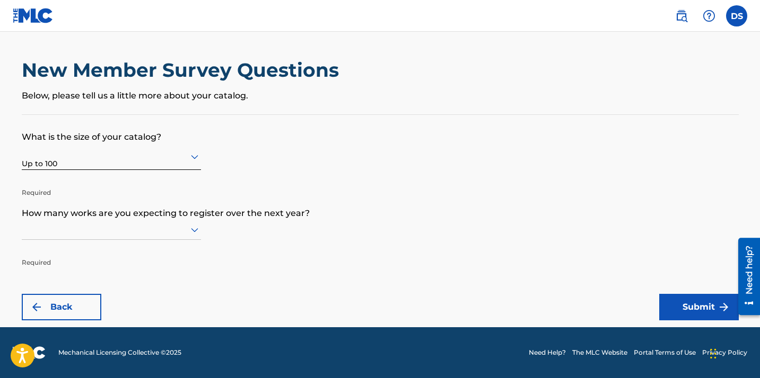
scroll to position [1, 0]
click at [116, 237] on div at bounding box center [111, 230] width 179 height 20
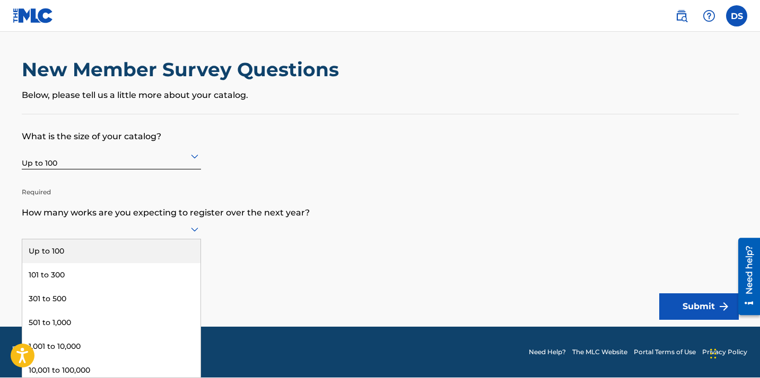
click at [123, 256] on div "Up to 100" at bounding box center [111, 252] width 178 height 24
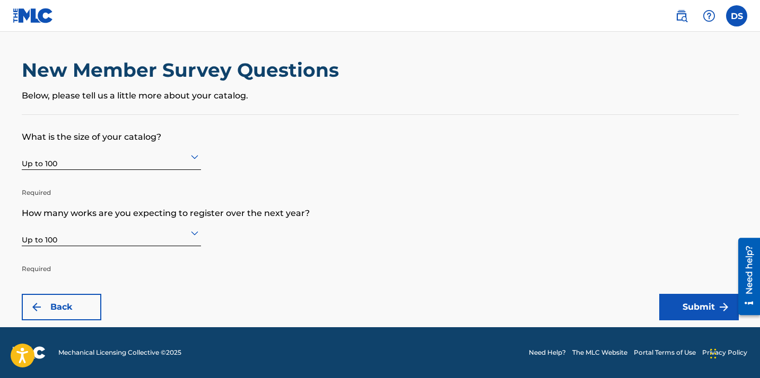
click at [682, 307] on button "Submit" at bounding box center [699, 307] width 80 height 27
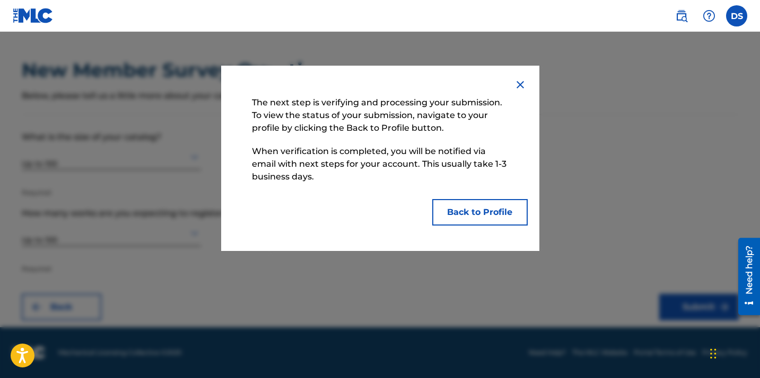
click at [466, 210] on button "Back to Profile" at bounding box center [479, 212] width 95 height 27
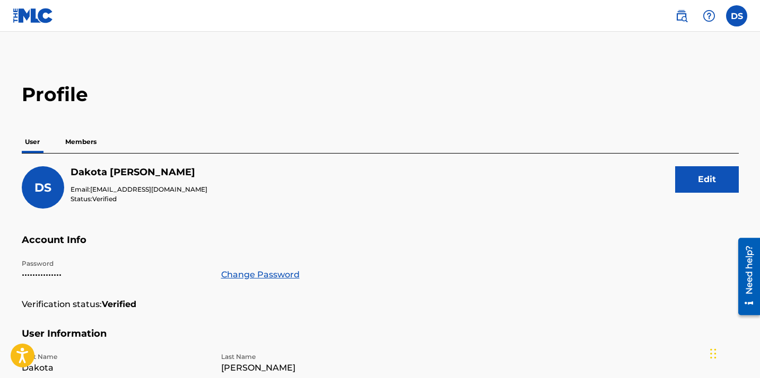
click at [74, 146] on p "Members" at bounding box center [81, 142] width 38 height 22
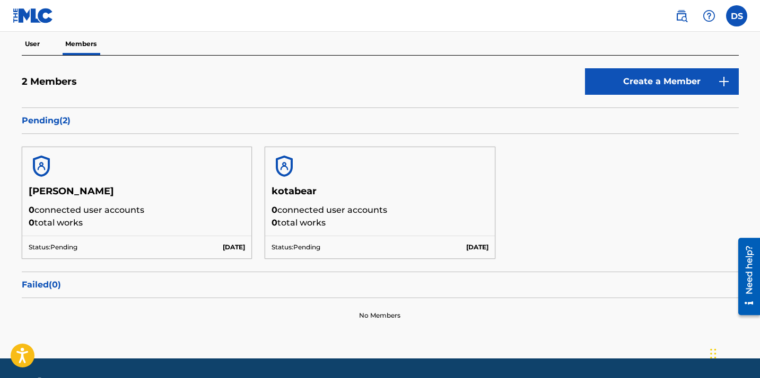
scroll to position [129, 0]
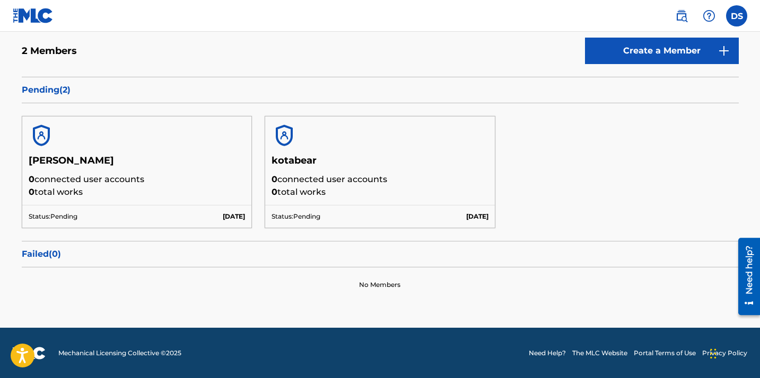
click at [134, 200] on div "[PERSON_NAME] 0 connected user accounts 0 total works" at bounding box center [137, 180] width 230 height 50
click at [56, 90] on p "Pending ( 2 )" at bounding box center [380, 90] width 717 height 13
click at [744, 16] on label at bounding box center [736, 15] width 21 height 21
click at [736, 16] on input "DS [PERSON_NAME] [EMAIL_ADDRESS][DOMAIN_NAME] Notification Preferences Profile …" at bounding box center [736, 16] width 0 height 0
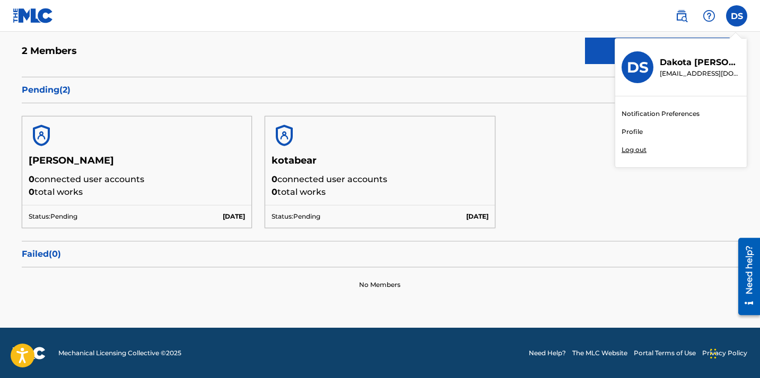
click at [625, 128] on link "Profile" at bounding box center [631, 132] width 21 height 10
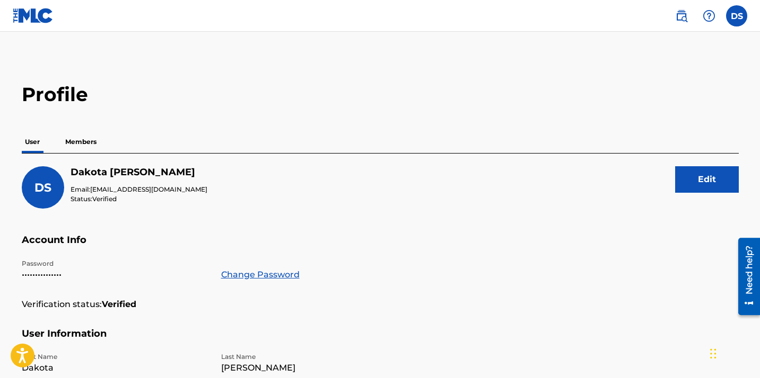
click at [76, 140] on p "Members" at bounding box center [81, 142] width 38 height 22
